Goal: Communication & Community: Answer question/provide support

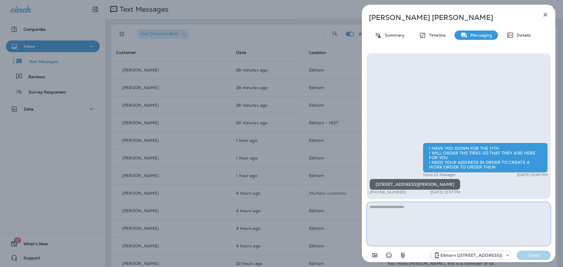
click at [420, 214] on textarea at bounding box center [458, 224] width 184 height 44
type textarea "******"
click at [535, 254] on p "Send" at bounding box center [533, 255] width 25 height 5
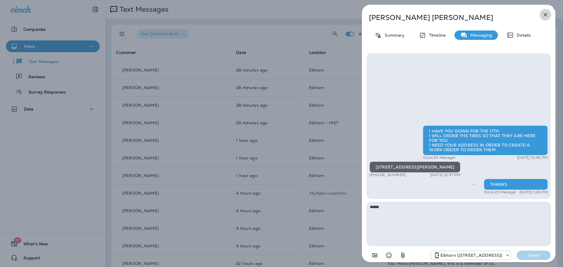
click at [546, 15] on icon "button" at bounding box center [546, 15] width 4 height 4
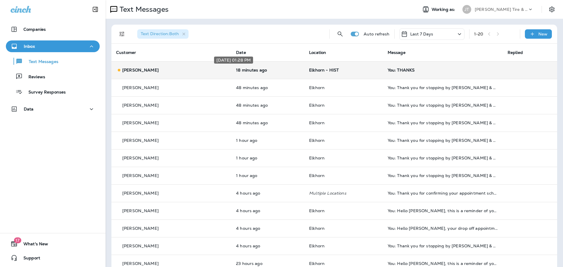
click at [274, 69] on p "18 minutes ago" at bounding box center [268, 70] width 64 height 5
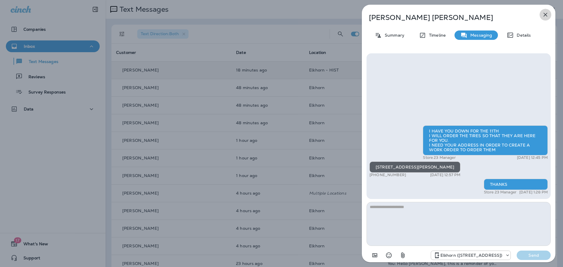
click at [546, 13] on icon "button" at bounding box center [545, 14] width 7 height 7
